Goal: Information Seeking & Learning: Learn about a topic

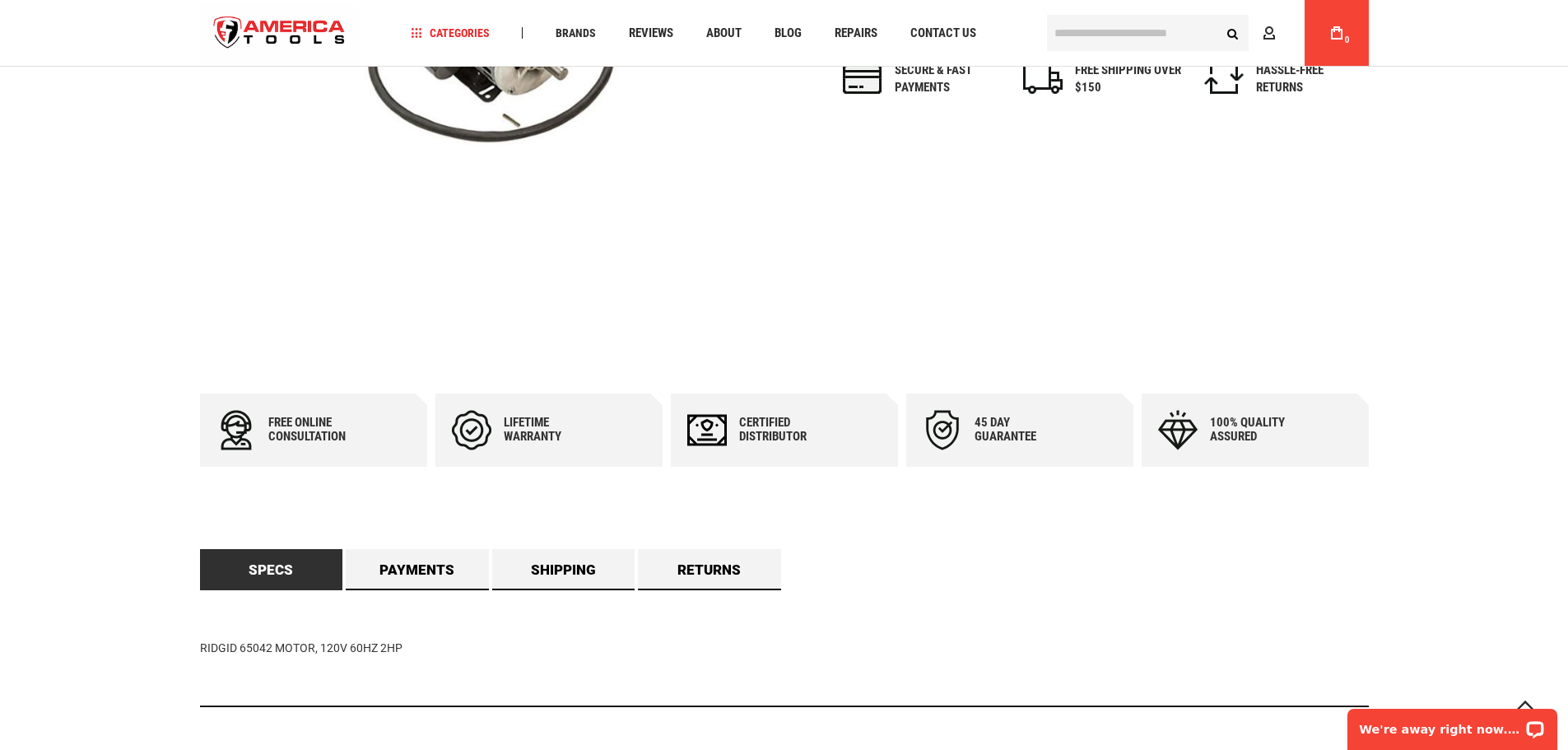
scroll to position [411, 0]
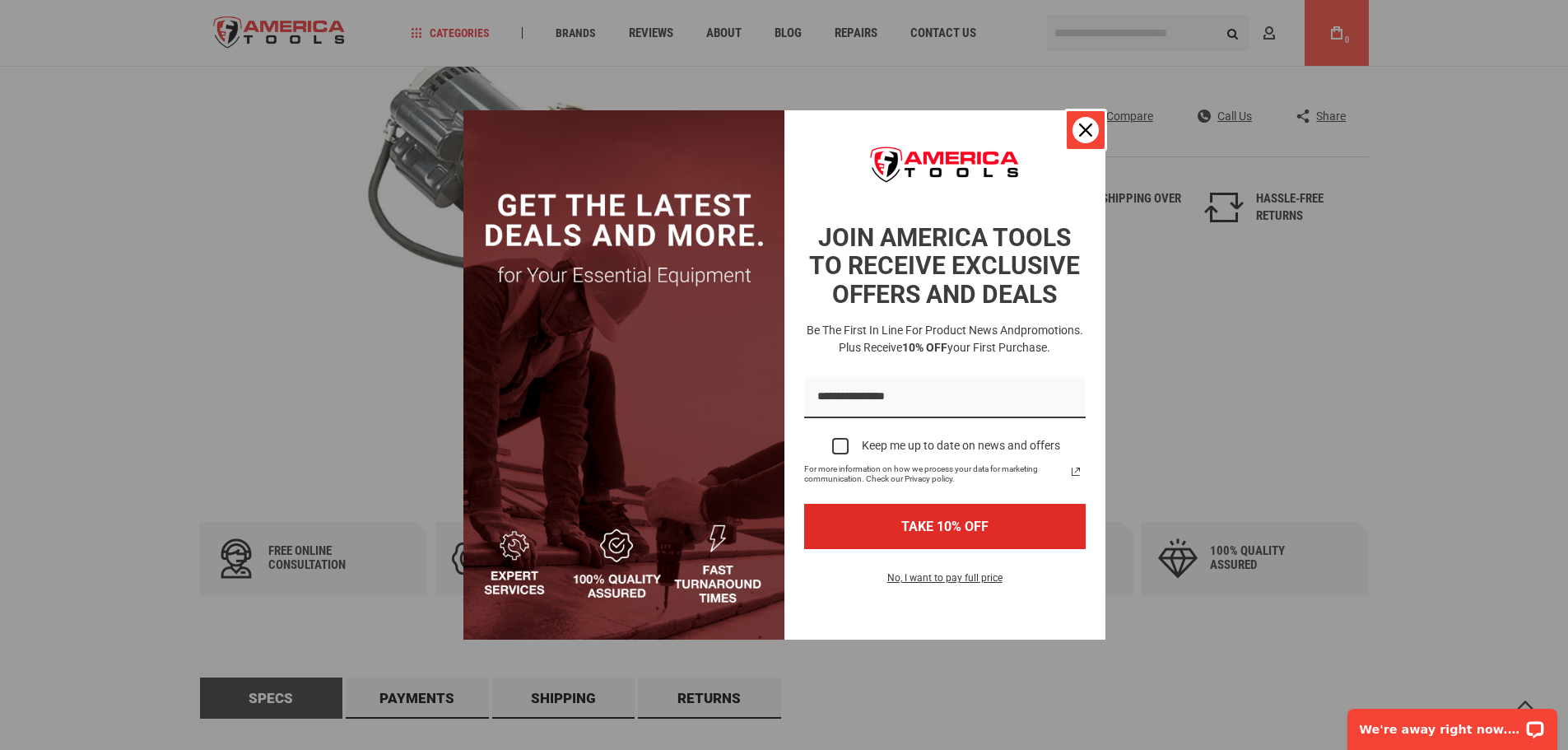
click at [1086, 131] on icon "close icon" at bounding box center [1085, 130] width 14 height 14
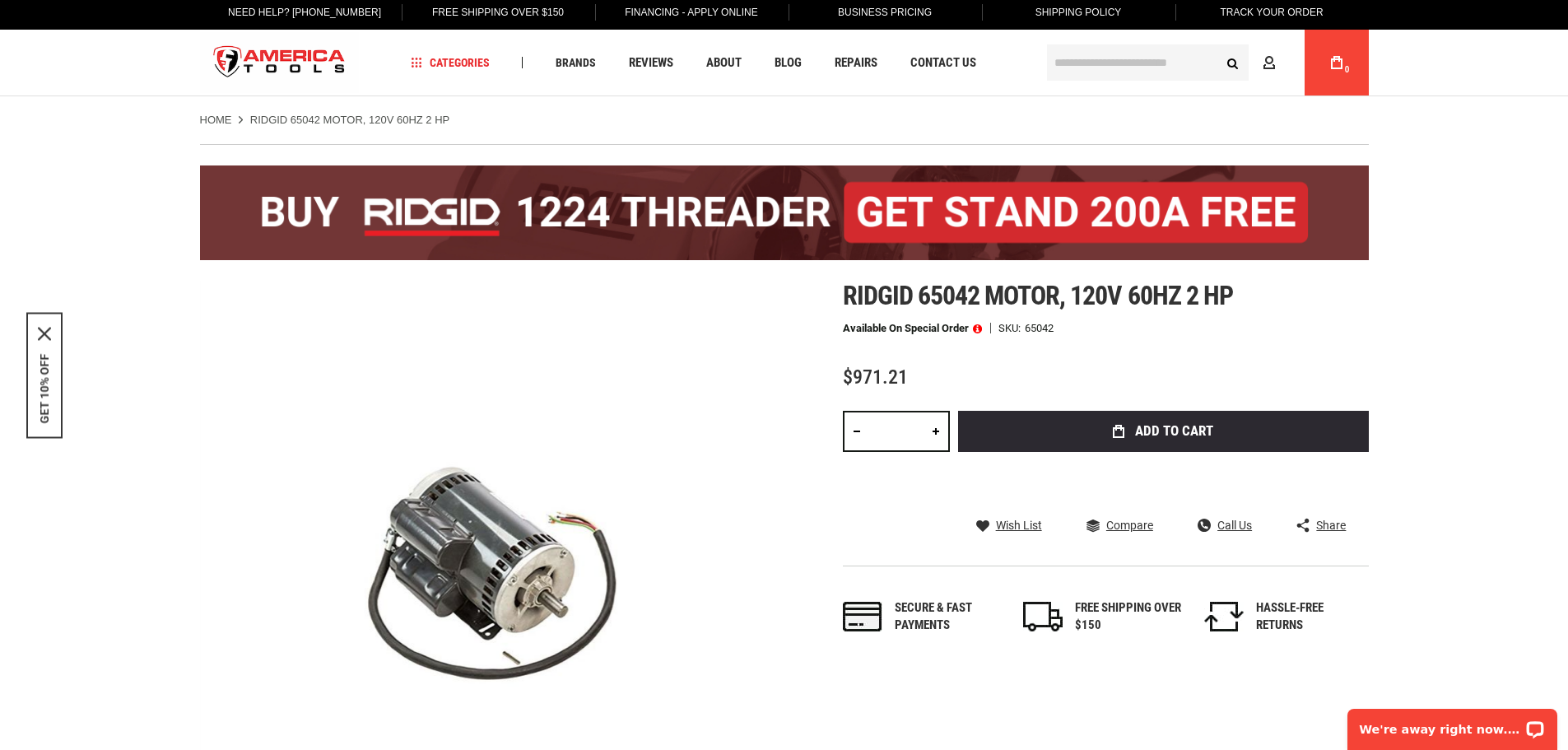
scroll to position [0, 0]
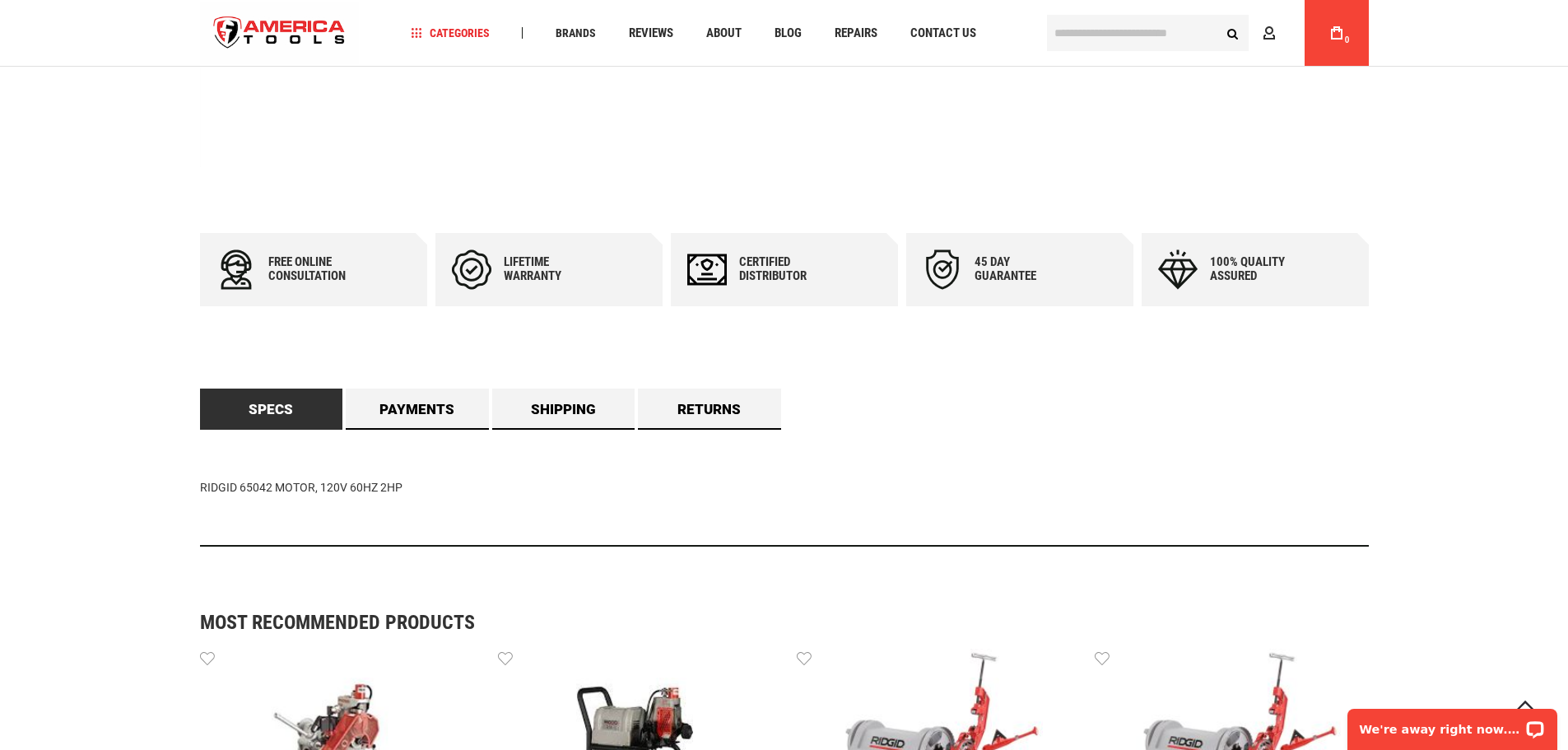
scroll to position [741, 0]
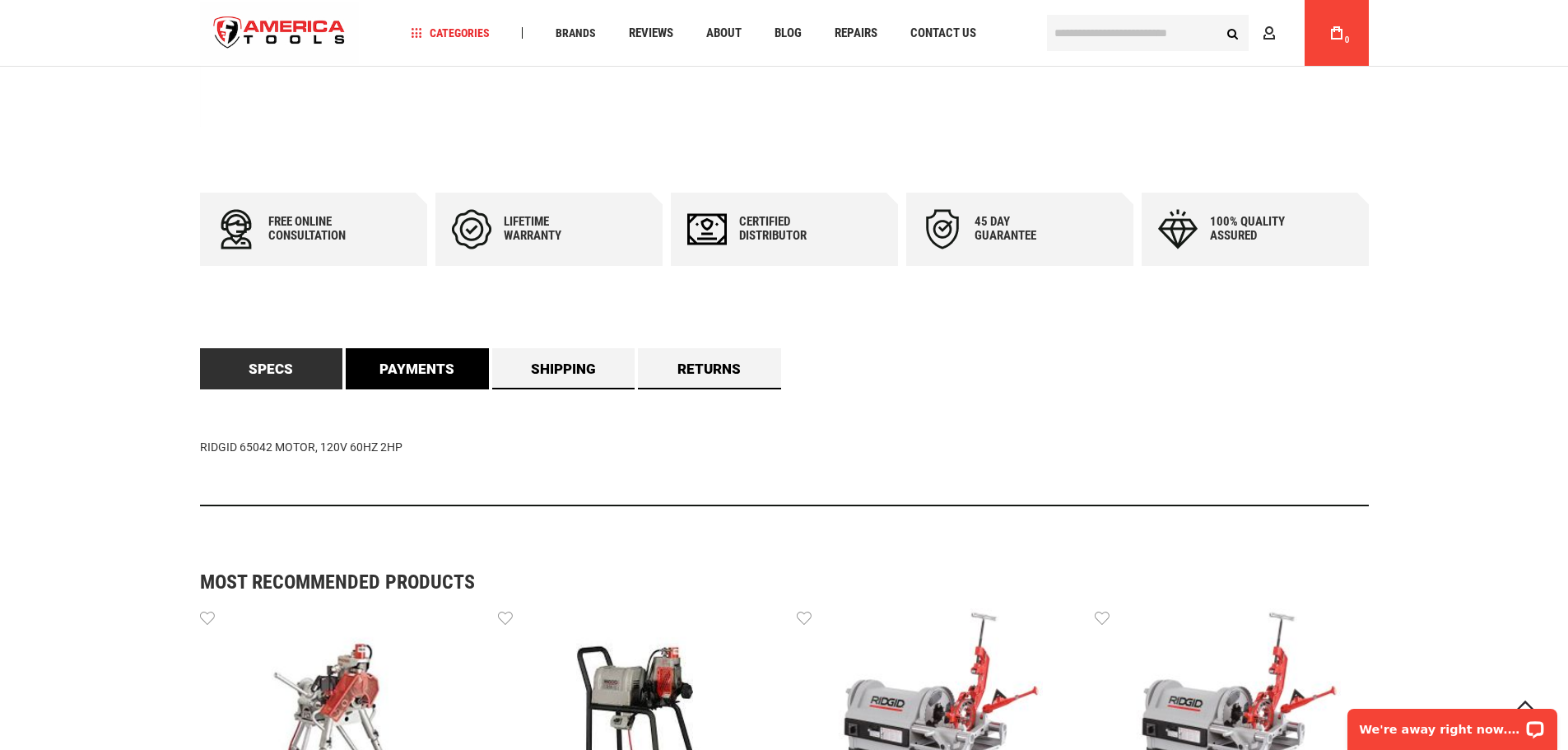
click at [427, 359] on link "Payments" at bounding box center [417, 369] width 143 height 41
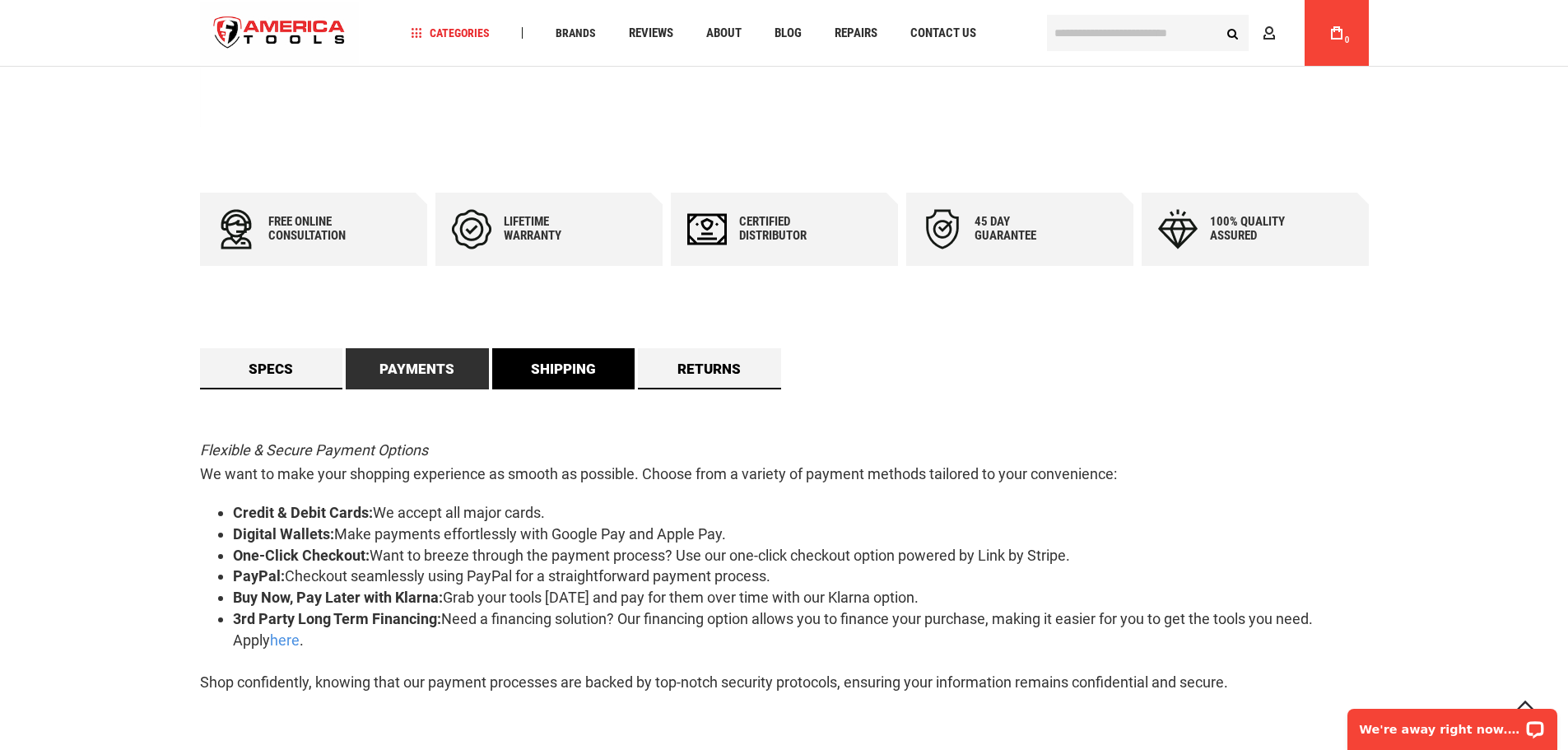
click at [549, 375] on link "Shipping" at bounding box center [564, 369] width 143 height 41
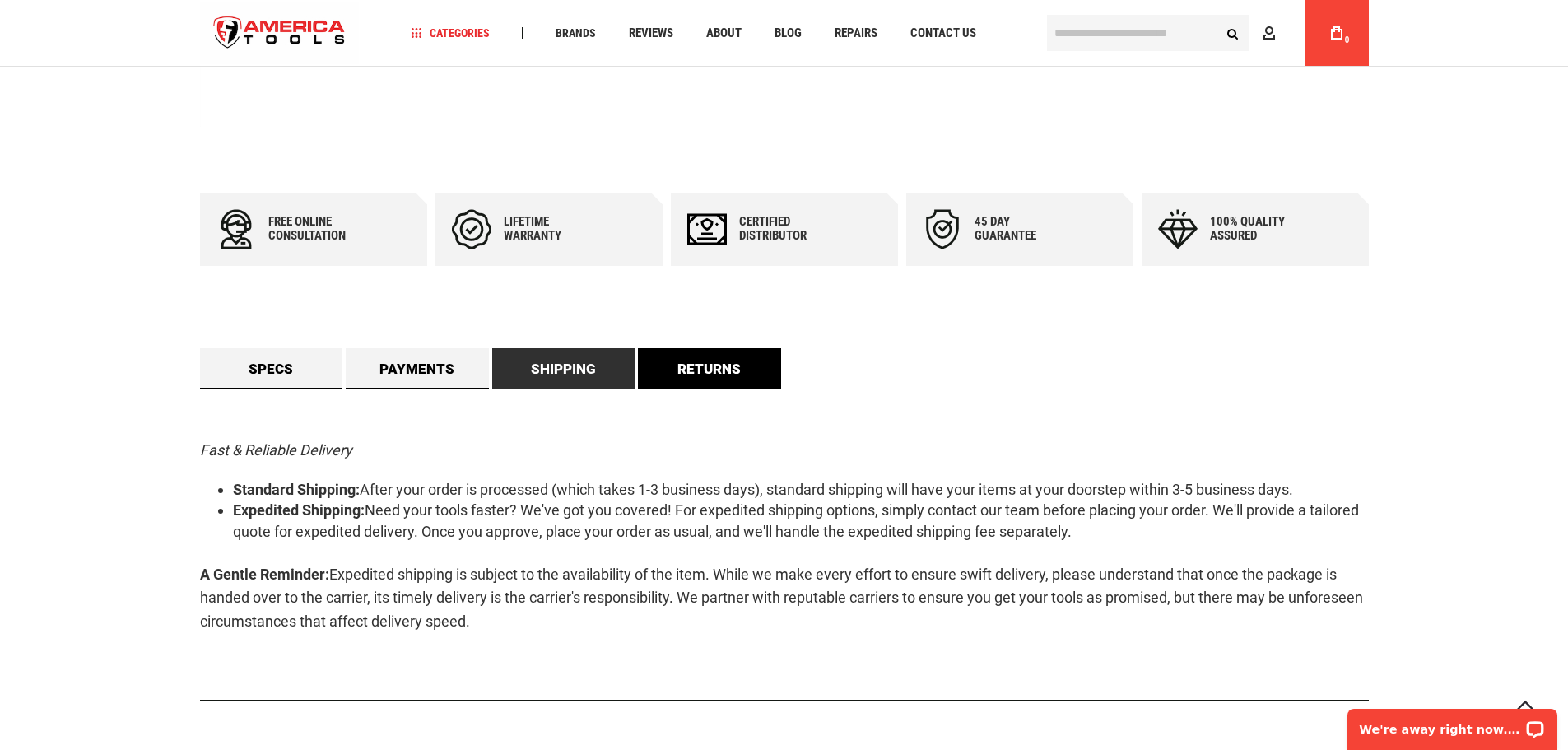
click at [691, 383] on link "Returns" at bounding box center [709, 369] width 143 height 41
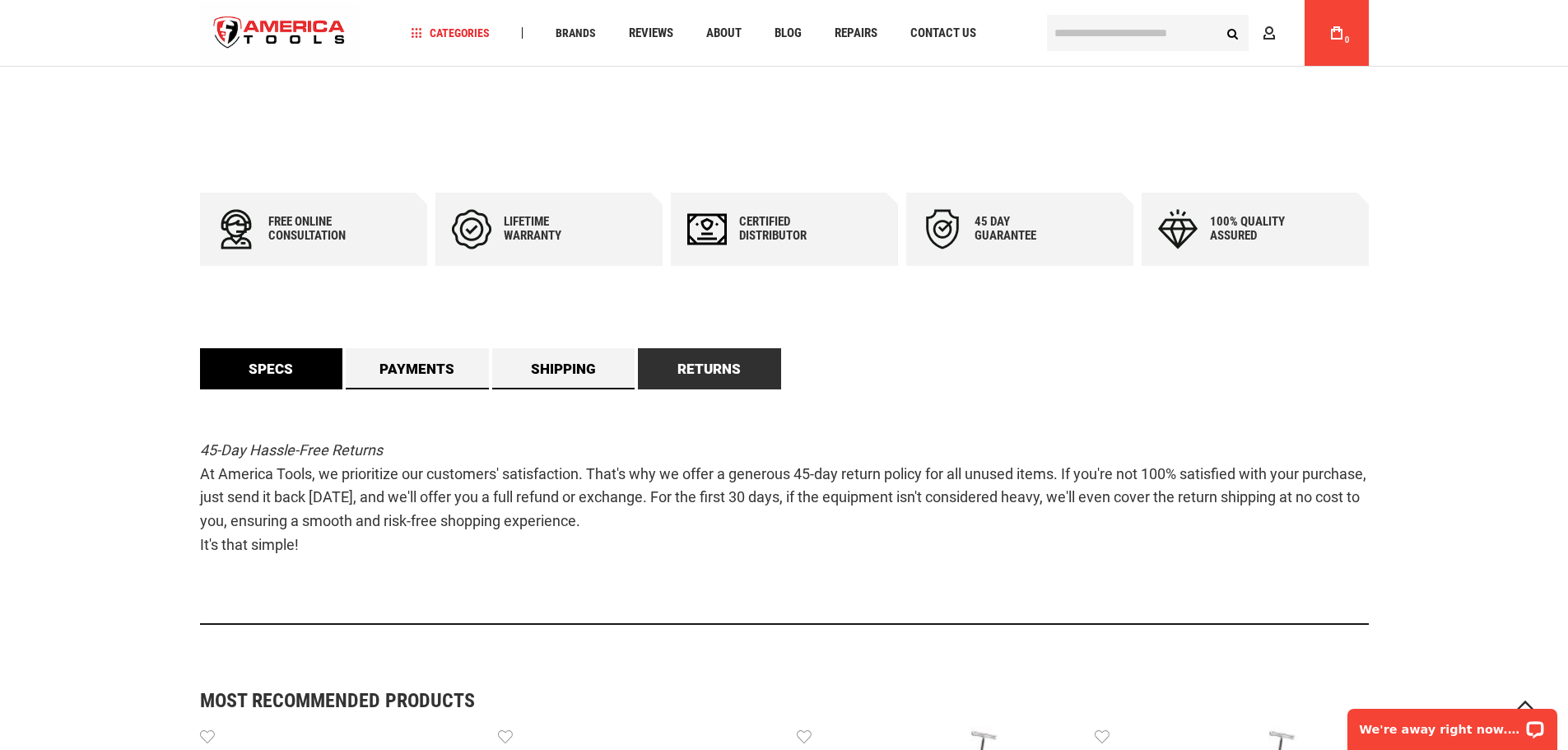
click at [297, 350] on link "Specs" at bounding box center [271, 369] width 143 height 41
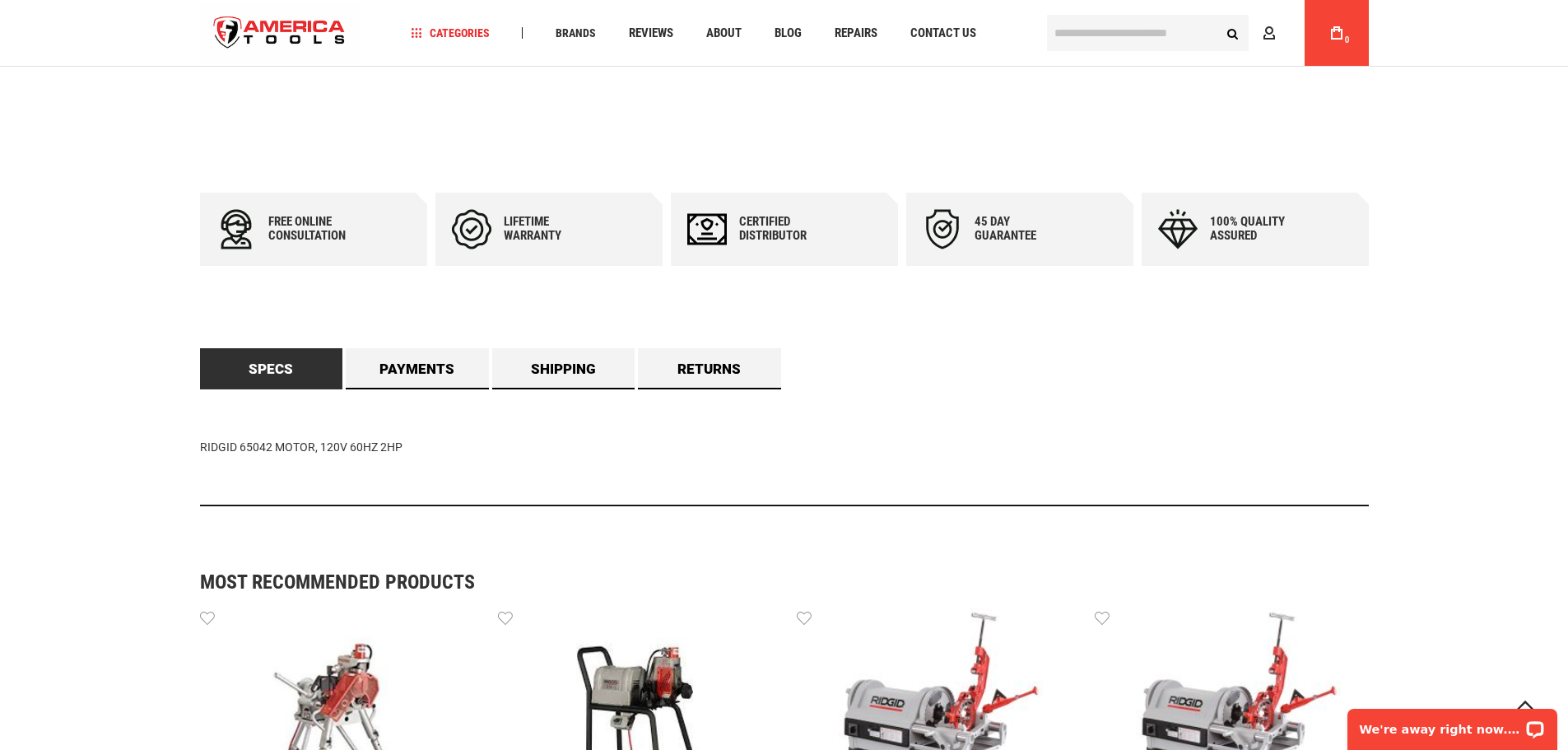
scroll to position [627, 0]
